Goal: Check status: Check status

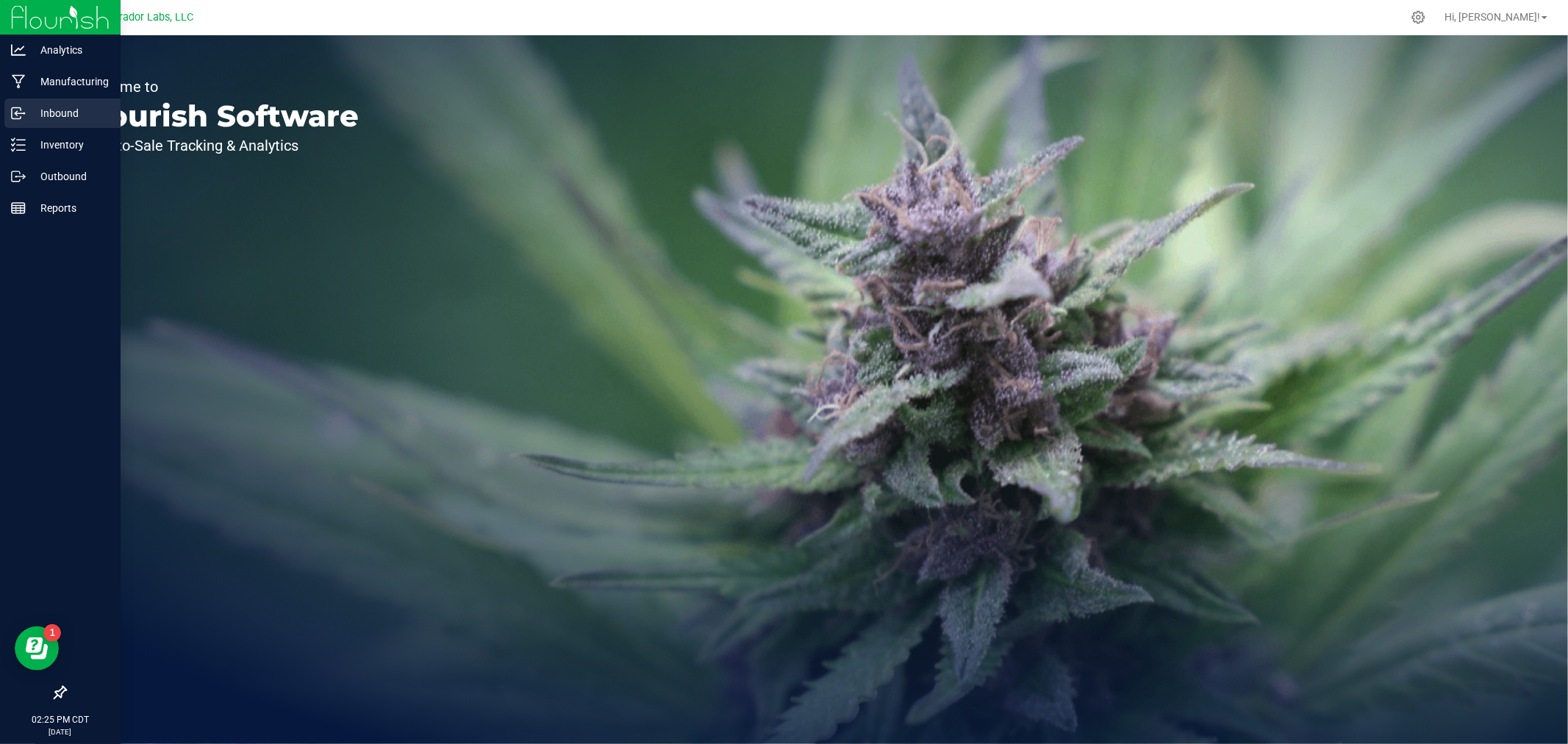
click at [44, 109] on p "Inbound" at bounding box center [70, 113] width 88 height 17
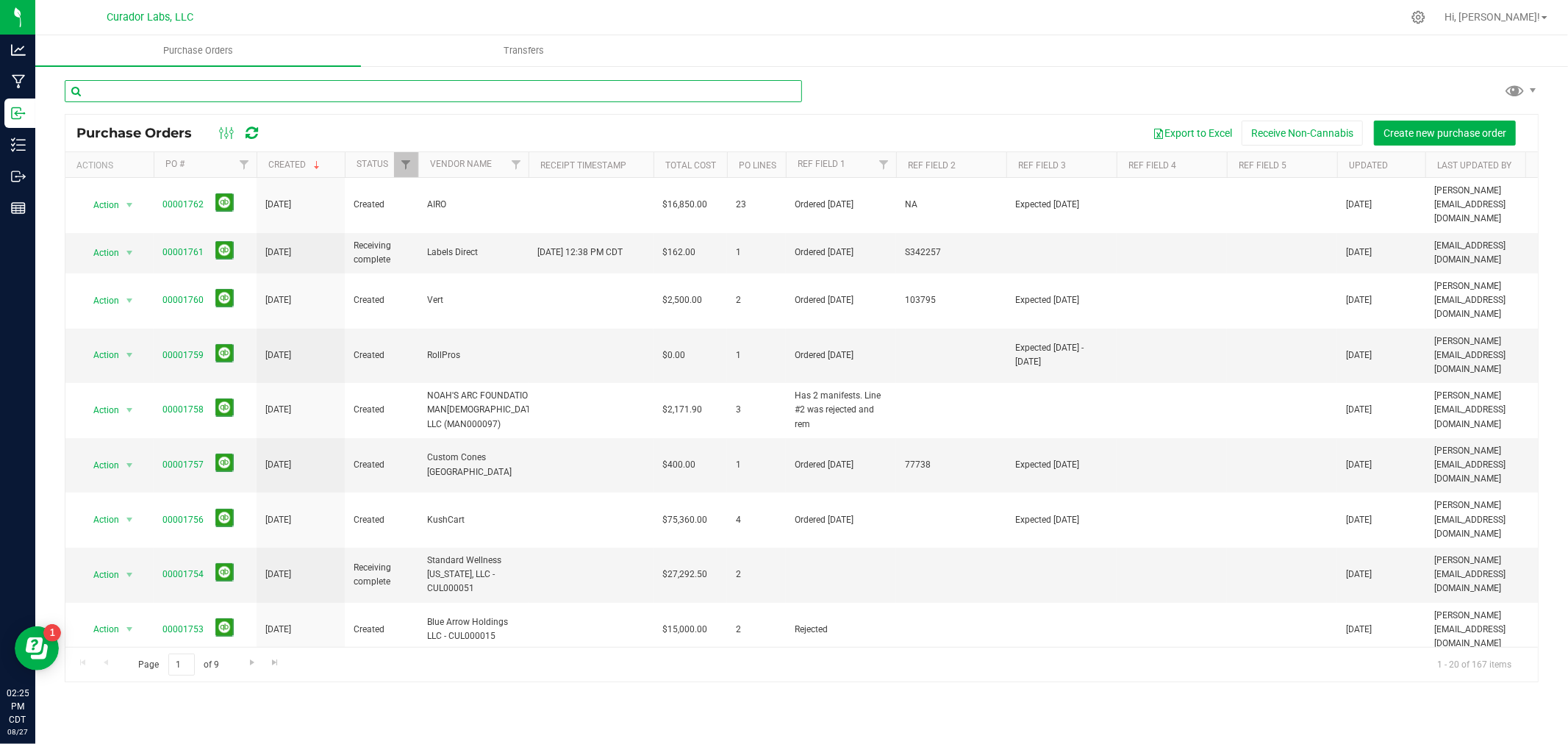
click at [233, 86] on input "text" at bounding box center [433, 91] width 737 height 22
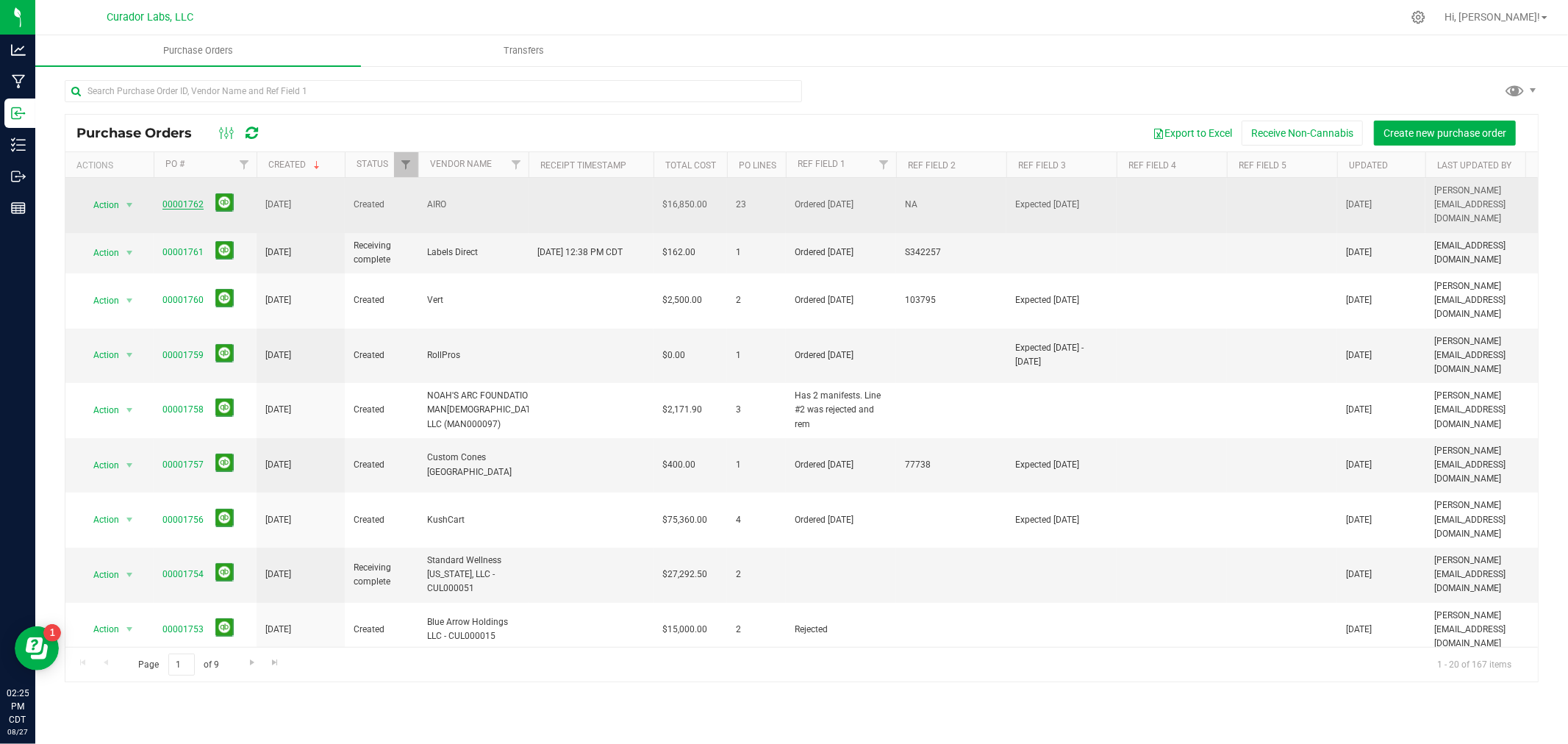
click at [172, 199] on link "00001762" at bounding box center [183, 204] width 41 height 11
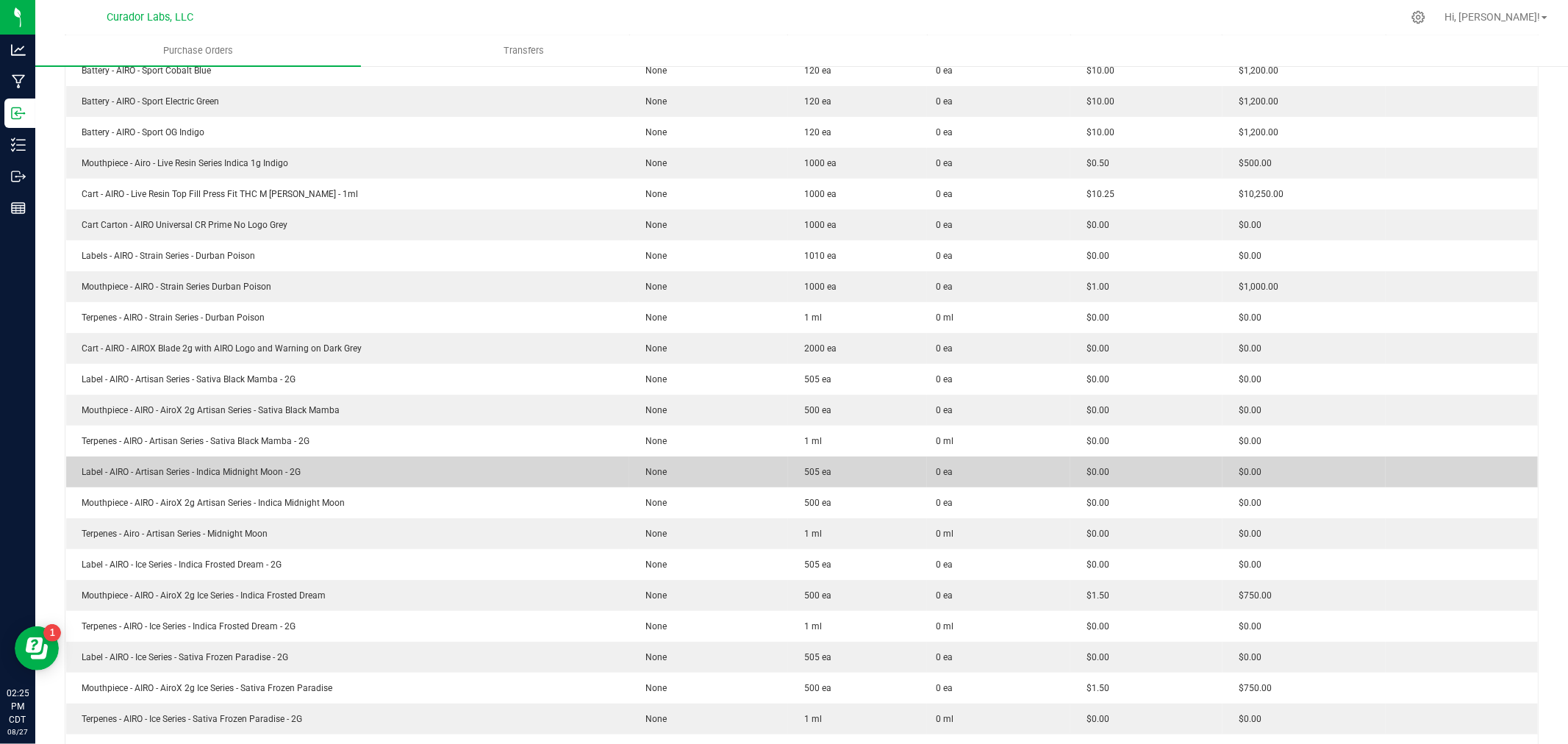
scroll to position [244, 0]
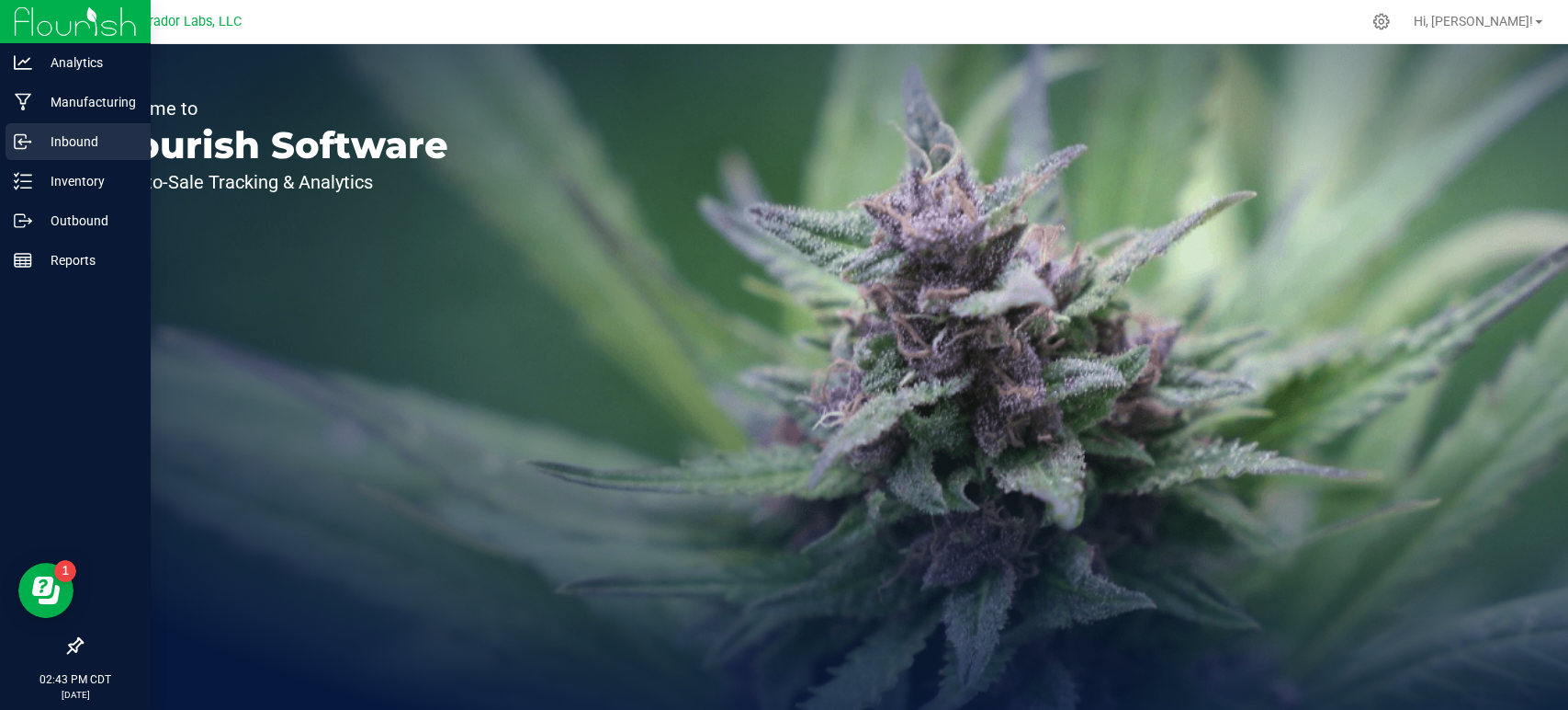
click at [37, 153] on div "Inbound" at bounding box center [78, 141] width 145 height 37
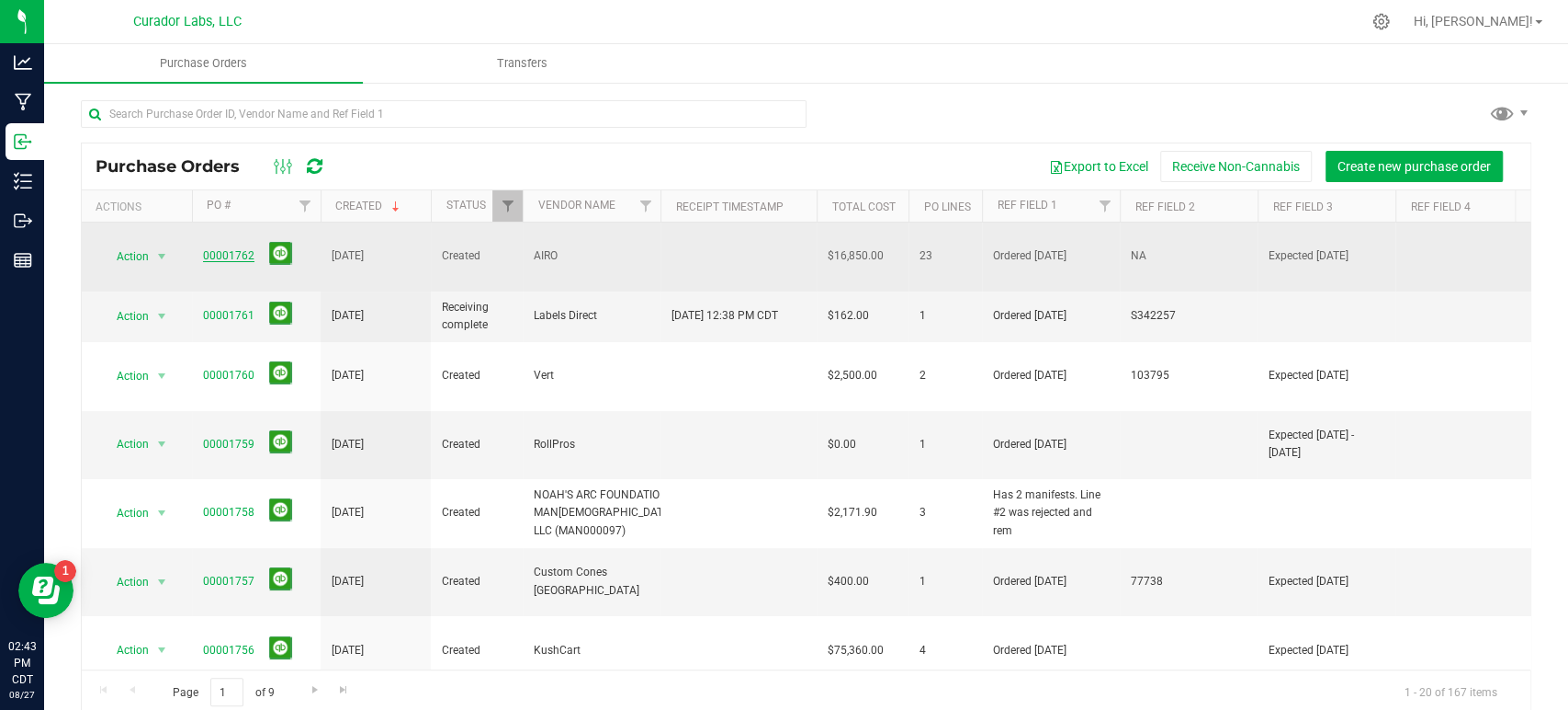
click at [214, 249] on link "00001762" at bounding box center [229, 255] width 51 height 13
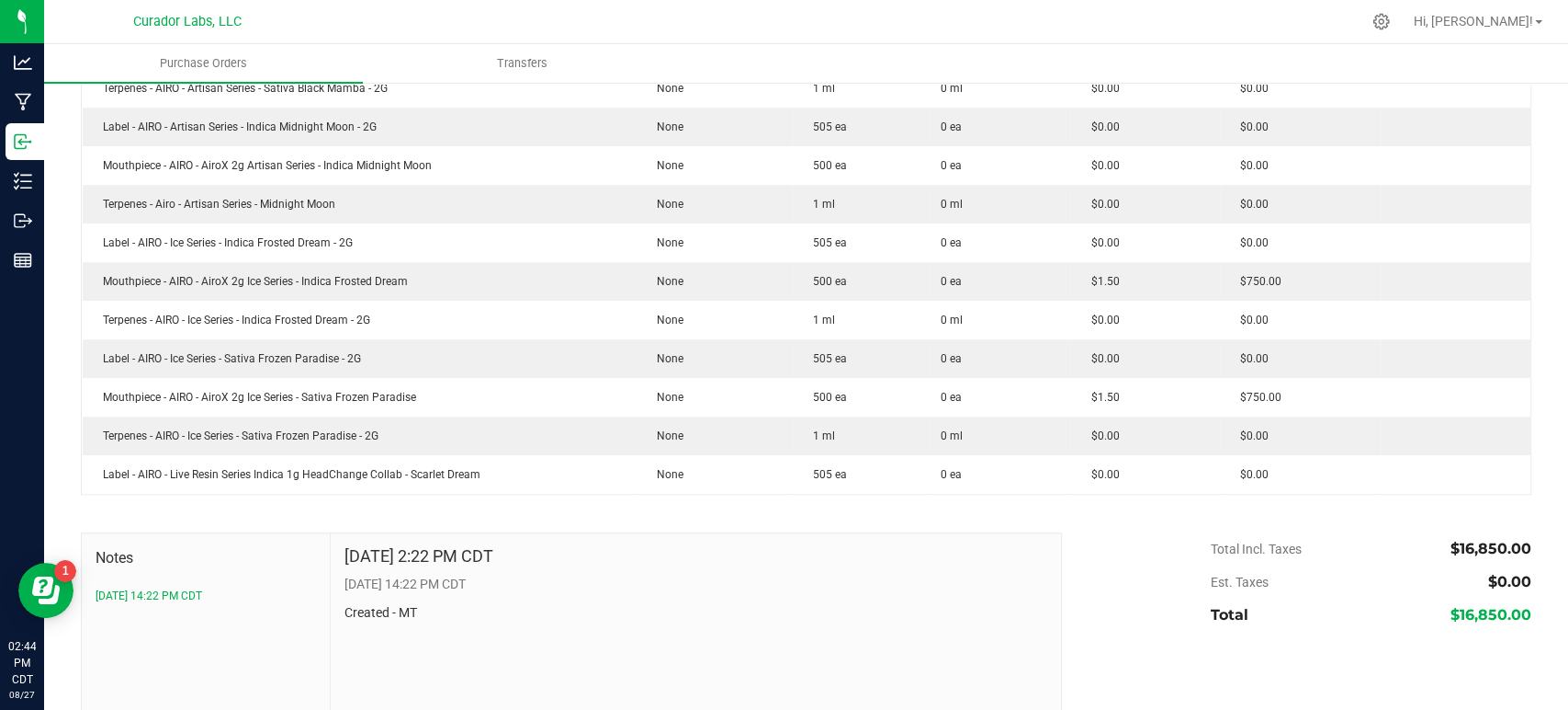
scroll to position [736, 0]
